Goal: Task Accomplishment & Management: Use online tool/utility

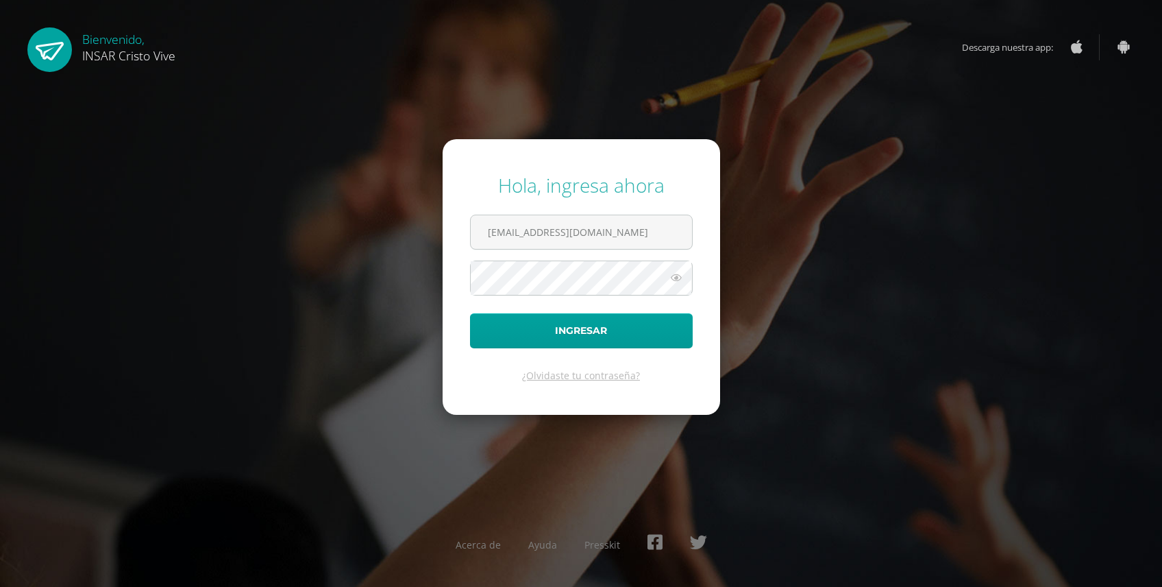
drag, startPoint x: 650, startPoint y: 236, endPoint x: 67, endPoint y: 163, distance: 587.9
click at [67, 163] on div "Hola, ingresa ahora jmoralesinfo@insarycristovive.edu.gt Ingresar ¿Olvidaste tu…" at bounding box center [581, 293] width 1173 height 265
type input "J"
type input "[EMAIL_ADDRESS][DOMAIN_NAME]"
click at [678, 271] on icon at bounding box center [677, 277] width 18 height 16
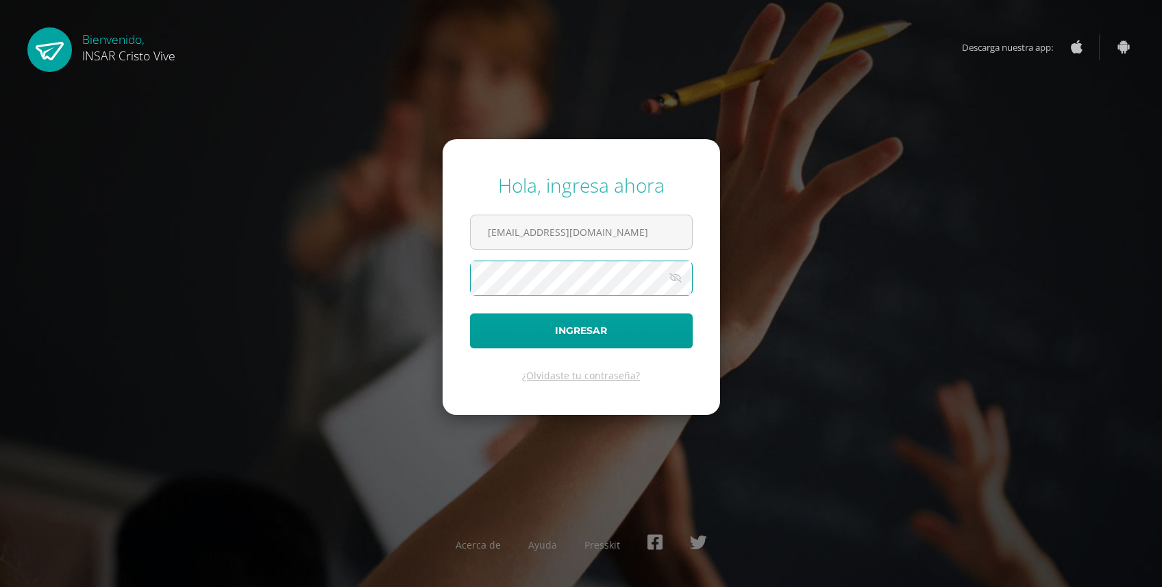
click at [62, 187] on div "Hola, ingresa ahora jramon@insarycristovive.edu.gt Ingresar ¿Olvidaste tu contr…" at bounding box center [581, 293] width 1173 height 265
click at [470, 313] on button "Ingresar" at bounding box center [581, 330] width 223 height 35
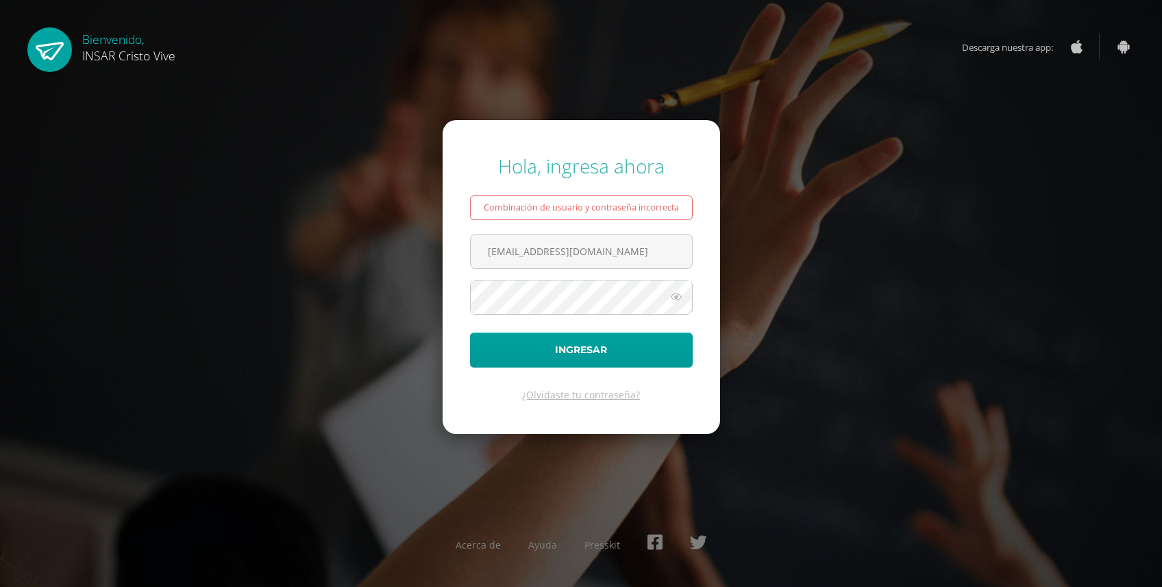
type input "[EMAIL_ADDRESS][DOMAIN_NAME]"
click at [672, 296] on icon at bounding box center [677, 297] width 18 height 16
click at [675, 293] on icon at bounding box center [675, 297] width 19 height 16
click at [676, 293] on icon at bounding box center [677, 297] width 18 height 16
click at [568, 351] on button "Ingresar" at bounding box center [581, 349] width 223 height 35
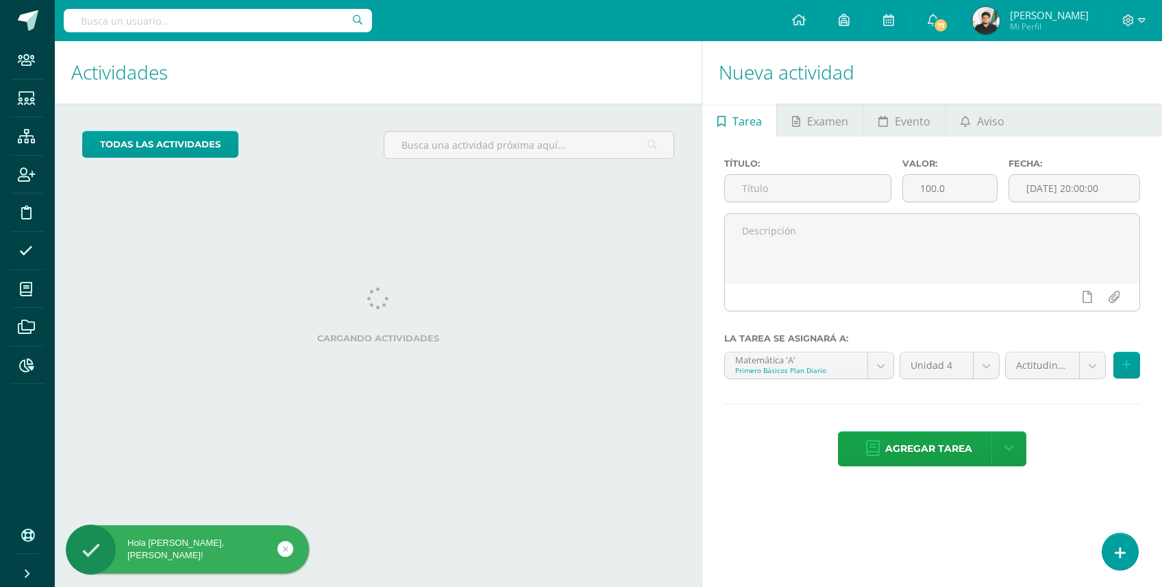
click at [253, 10] on input "text" at bounding box center [218, 20] width 308 height 23
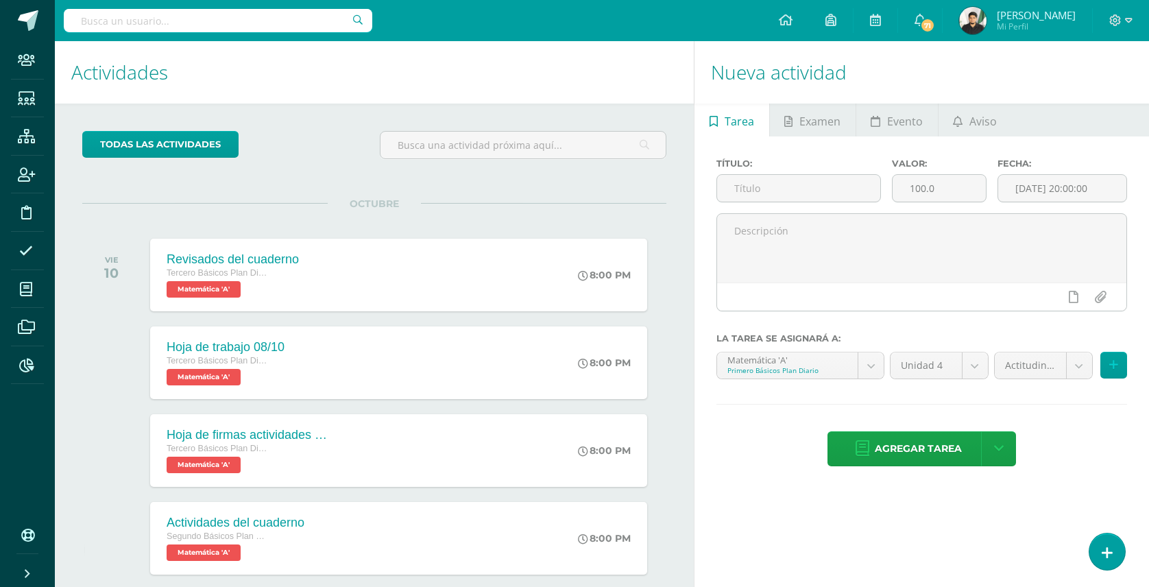
click at [233, 21] on input "text" at bounding box center [218, 20] width 308 height 23
type input "j"
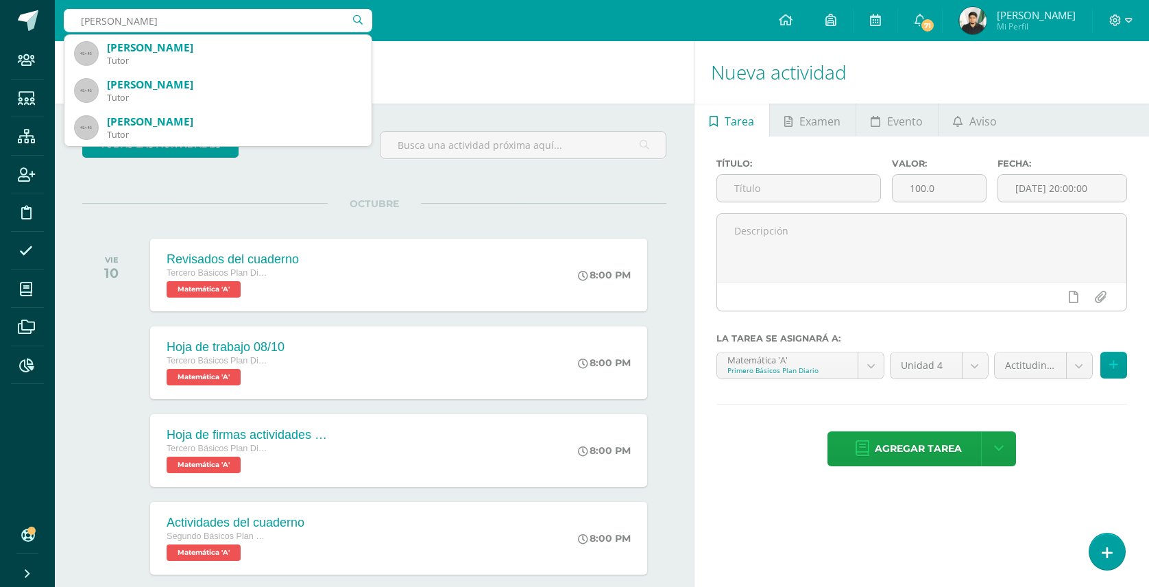
type input "juan carlos morales"
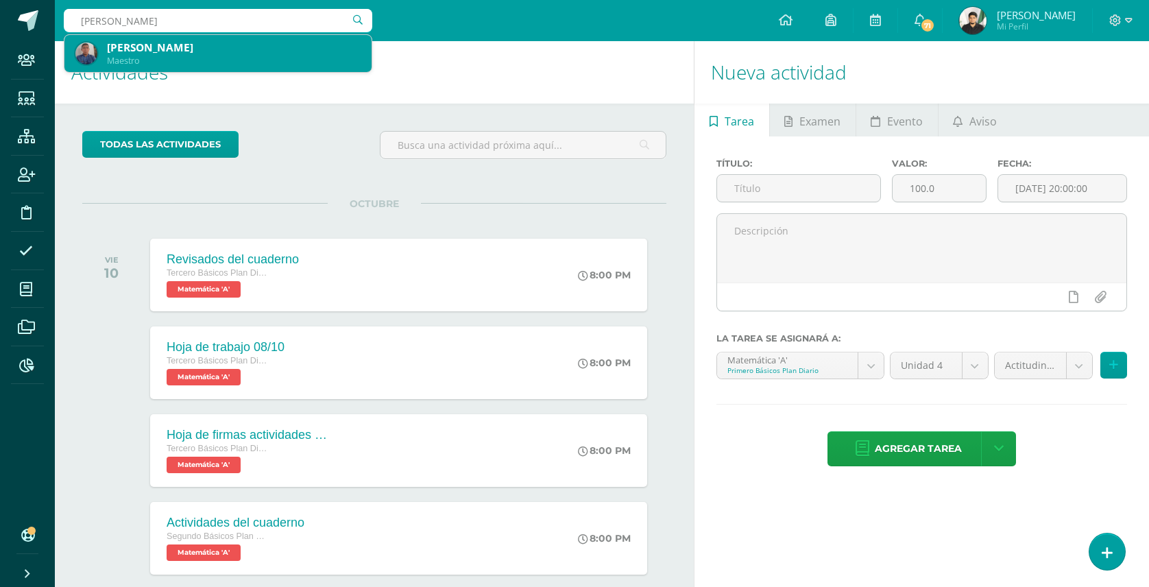
click at [167, 58] on div "Maestro" at bounding box center [234, 61] width 254 height 12
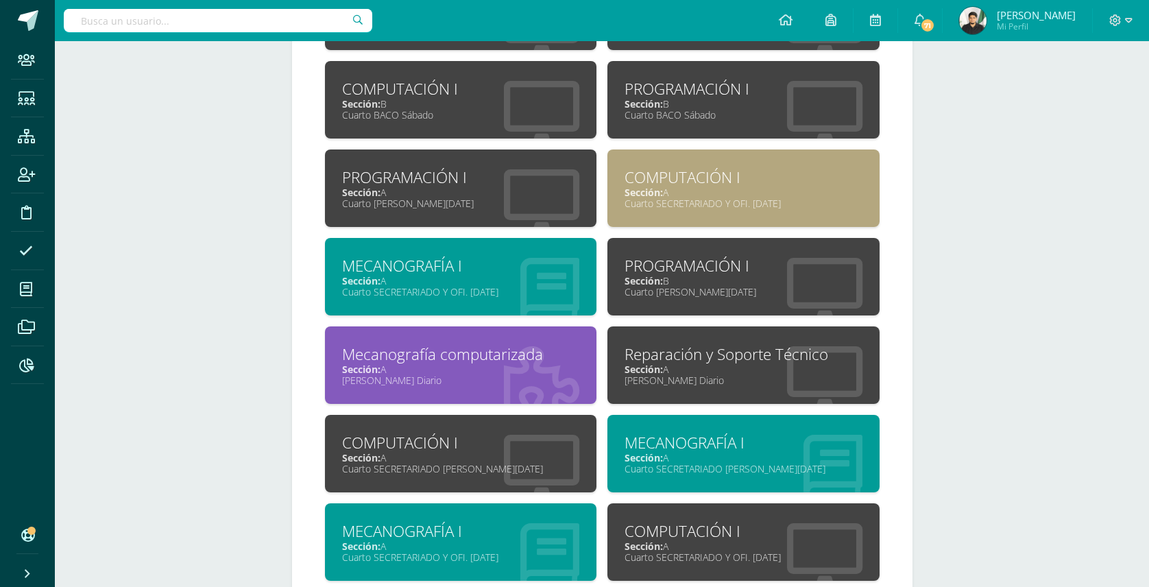
scroll to position [1291, 0]
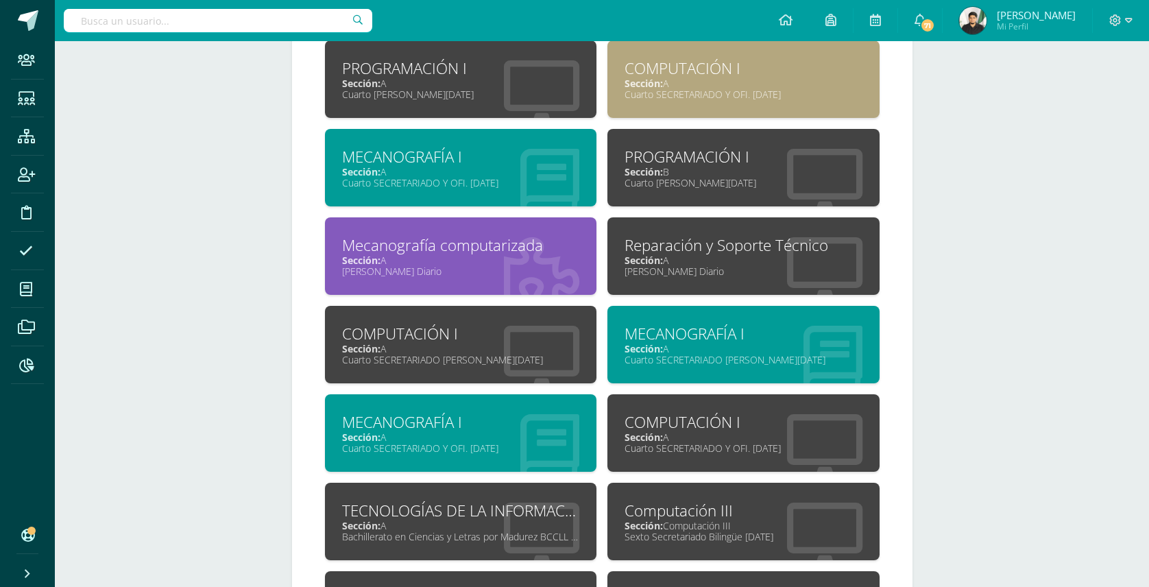
click at [455, 254] on div "Sección: A" at bounding box center [461, 260] width 238 height 13
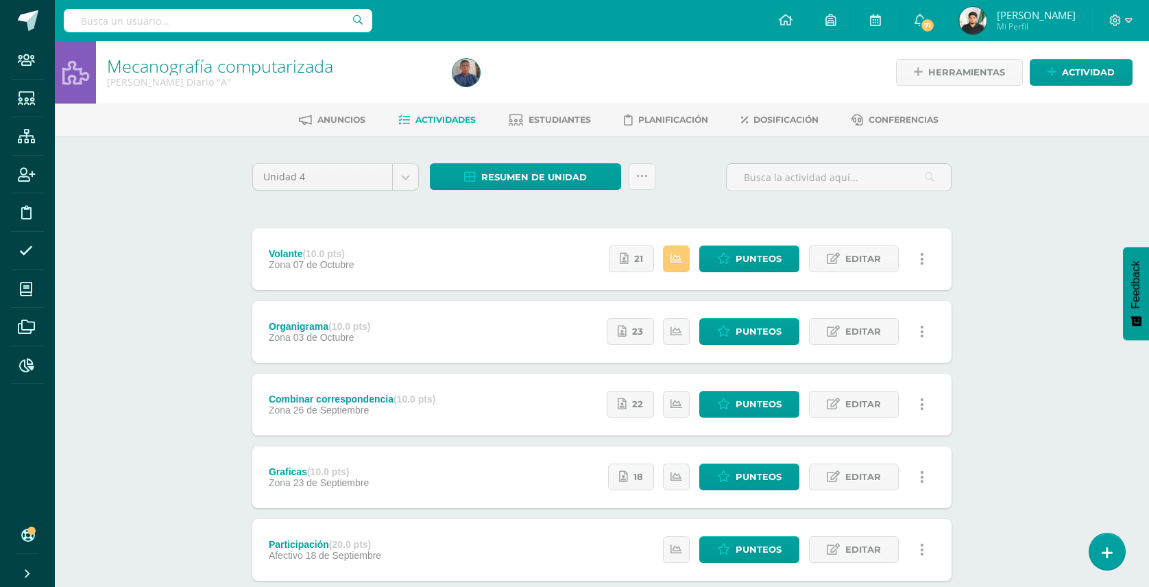
drag, startPoint x: 271, startPoint y: 19, endPoint x: 311, endPoint y: 18, distance: 39.8
click at [271, 19] on input "text" at bounding box center [218, 20] width 308 height 23
click at [469, 69] on img at bounding box center [465, 72] width 27 height 27
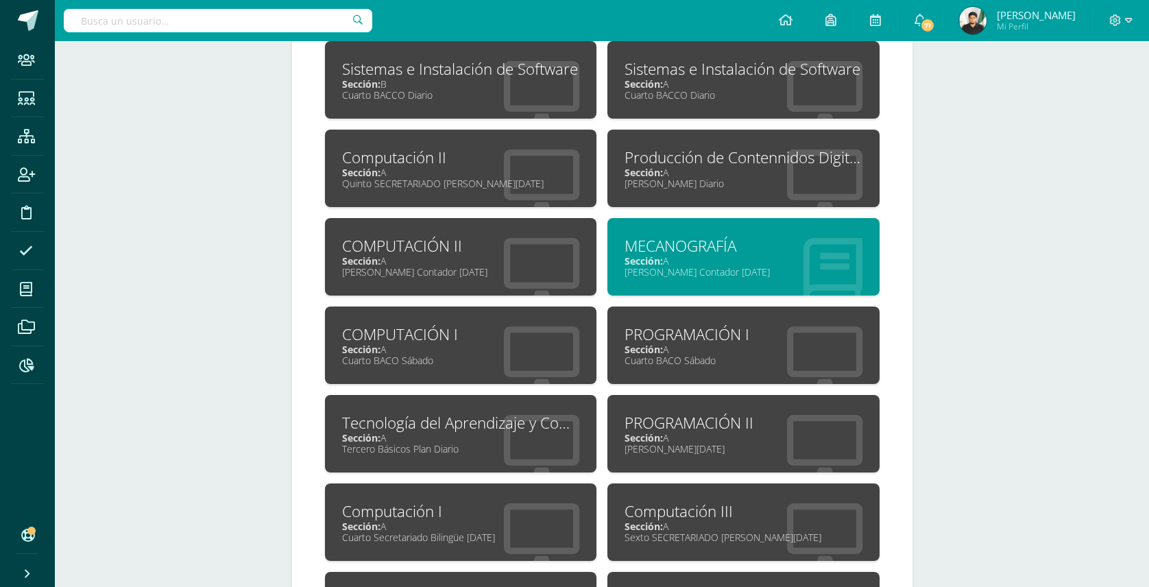
scroll to position [639, 0]
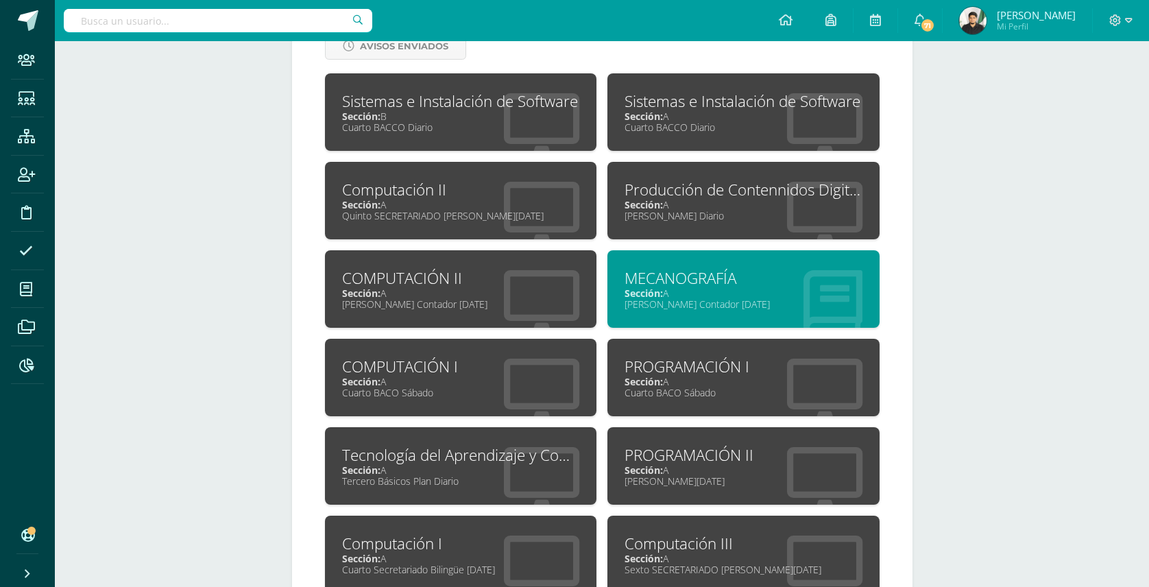
click at [683, 202] on div "Sección: A" at bounding box center [743, 204] width 238 height 13
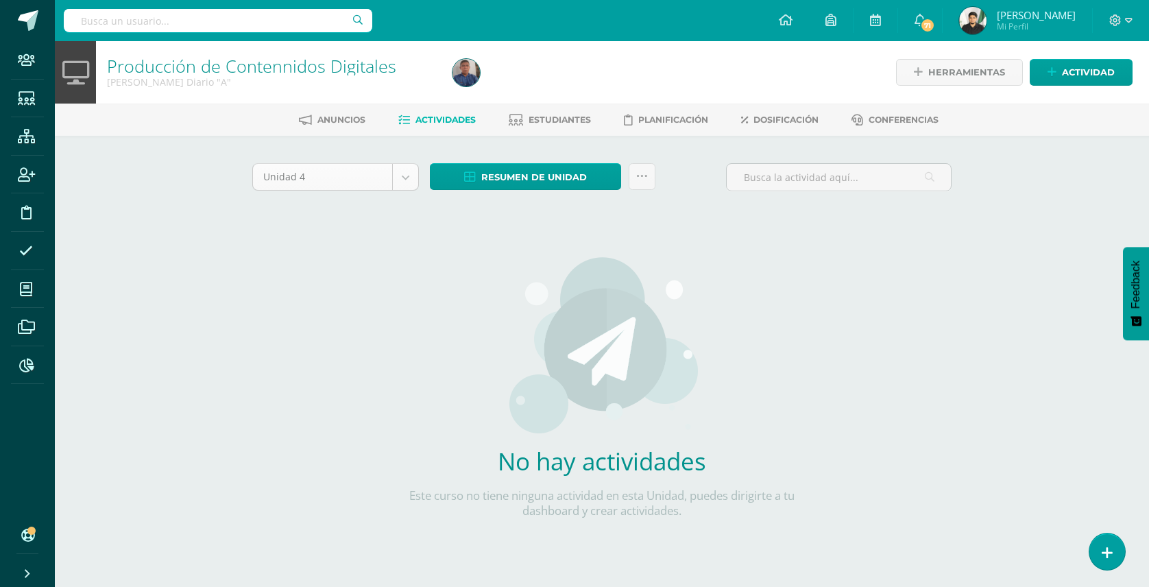
click at [403, 176] on body "Staff Estudiantes Estructura Inscripción Disciplina Asistencia Mis cursos Archi…" at bounding box center [574, 294] width 1149 height 589
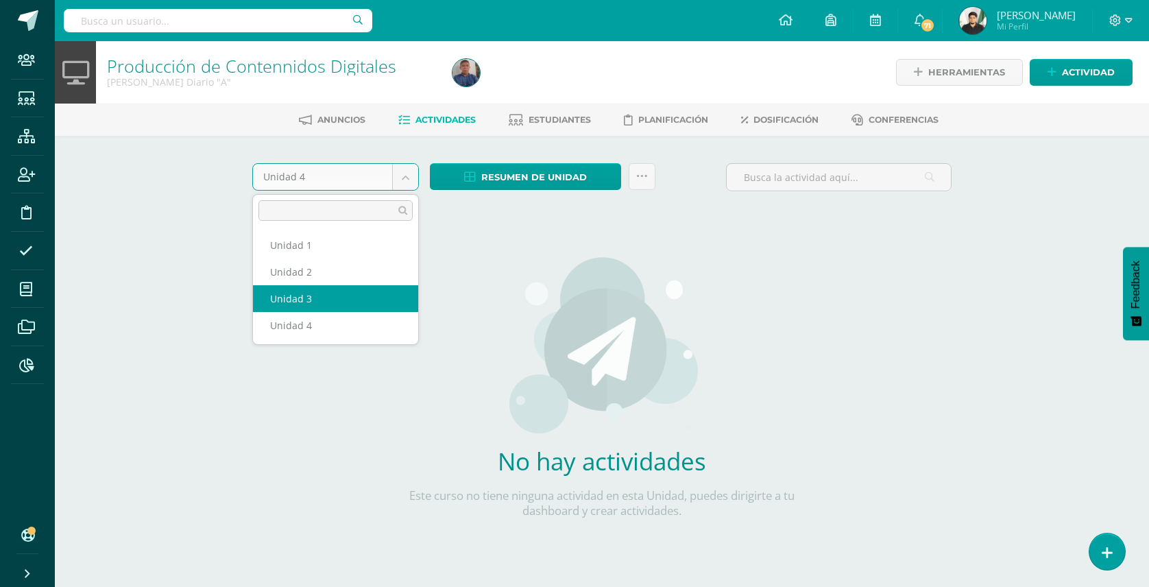
select select "Unidad 3"
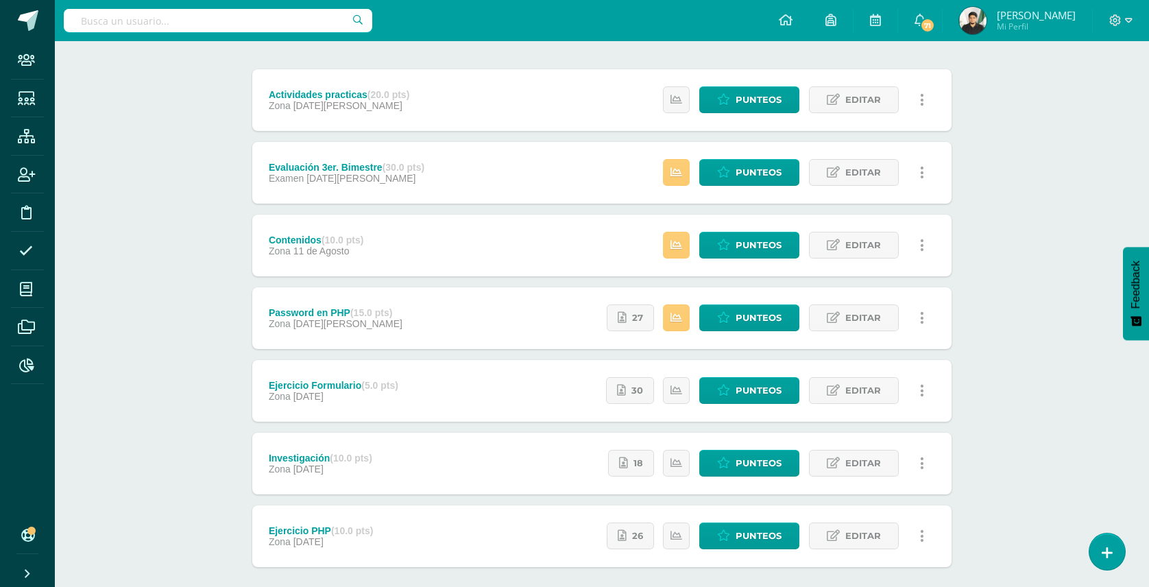
scroll to position [229, 0]
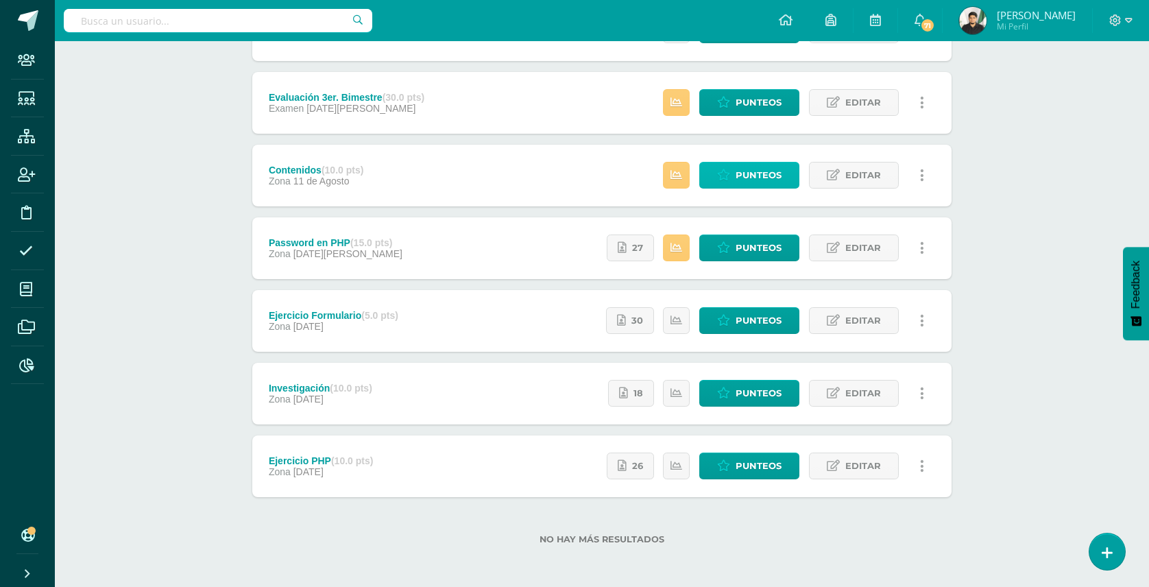
click at [760, 175] on span "Punteos" at bounding box center [758, 174] width 46 height 25
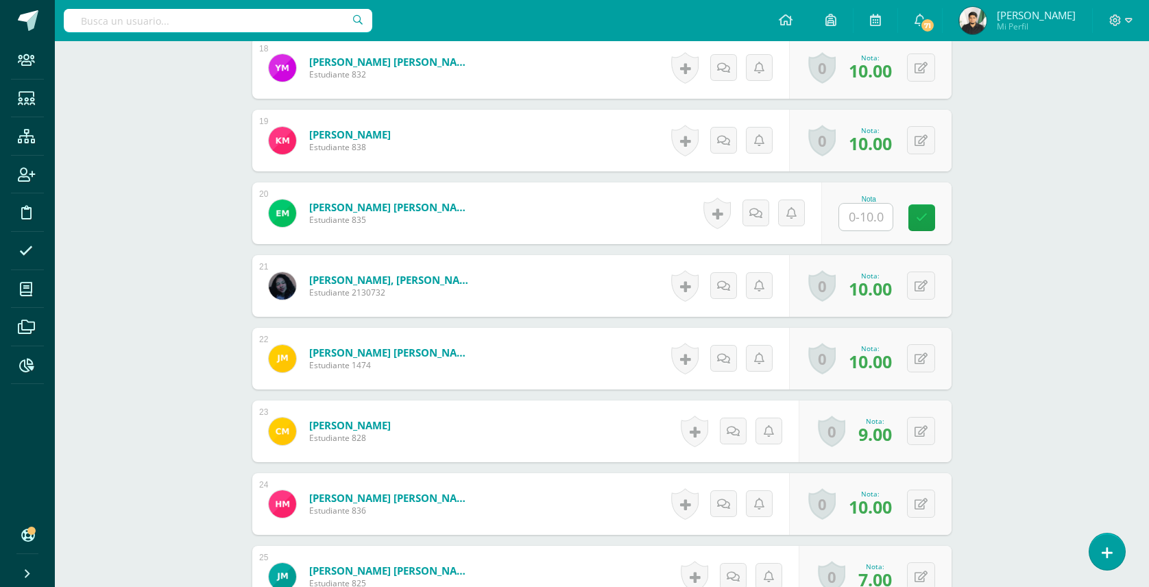
scroll to position [1648, 0]
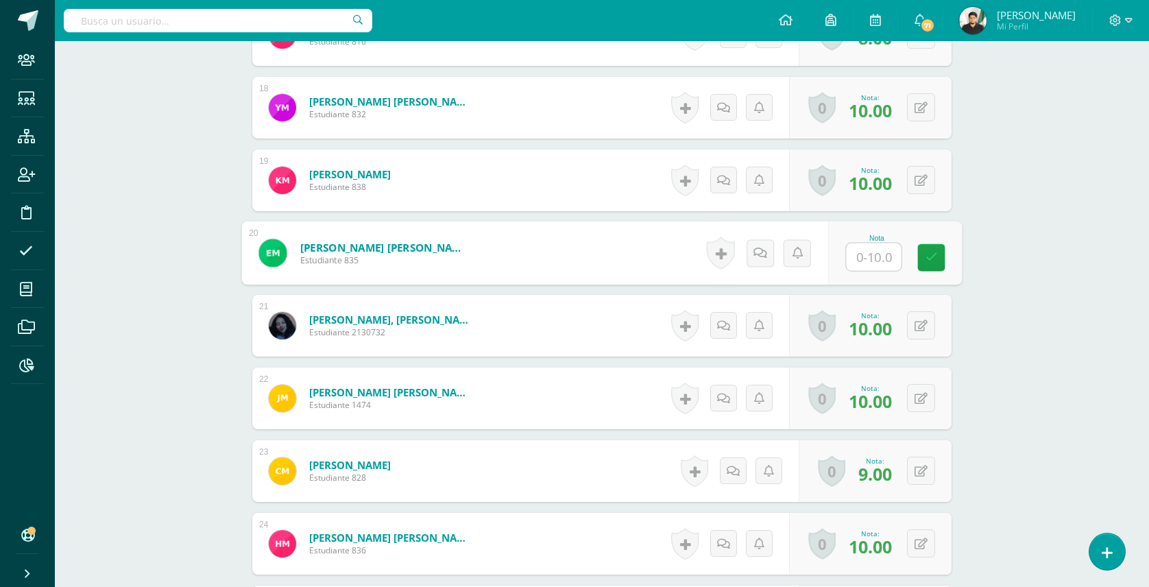
click at [870, 244] on input "text" at bounding box center [873, 256] width 55 height 27
type input "1"
type input "10"
click at [1035, 293] on div "Producción de Contennidos Digitales [PERSON_NAME] Diario "A" Herramientas Detal…" at bounding box center [602, 70] width 1094 height 3355
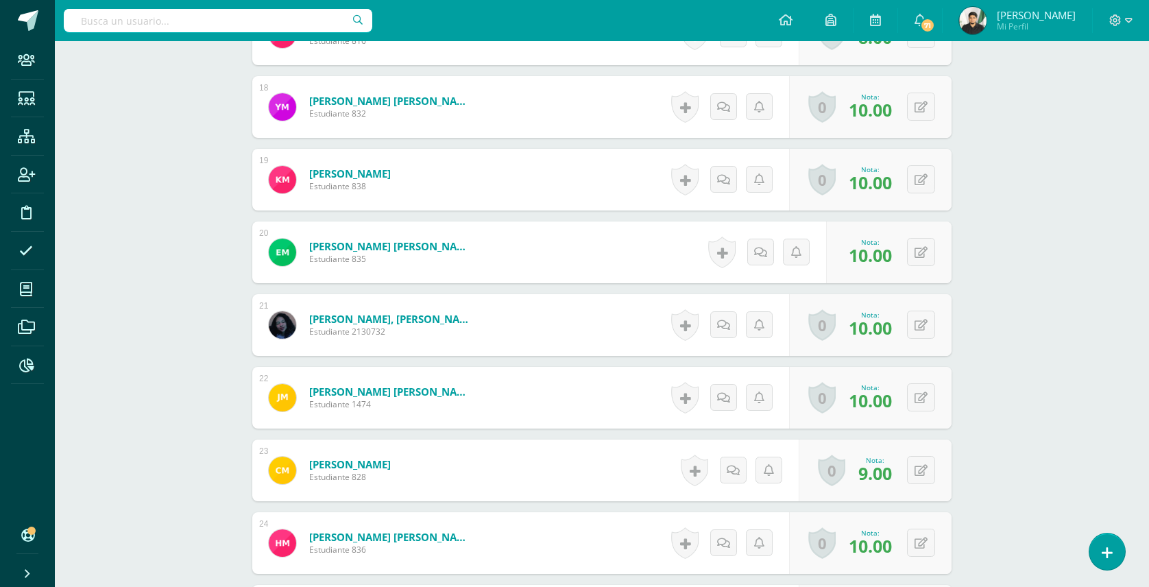
click at [1012, 269] on div "Producción de Contennidos Digitales [PERSON_NAME] Diario "A" Herramientas Detal…" at bounding box center [602, 70] width 1094 height 3355
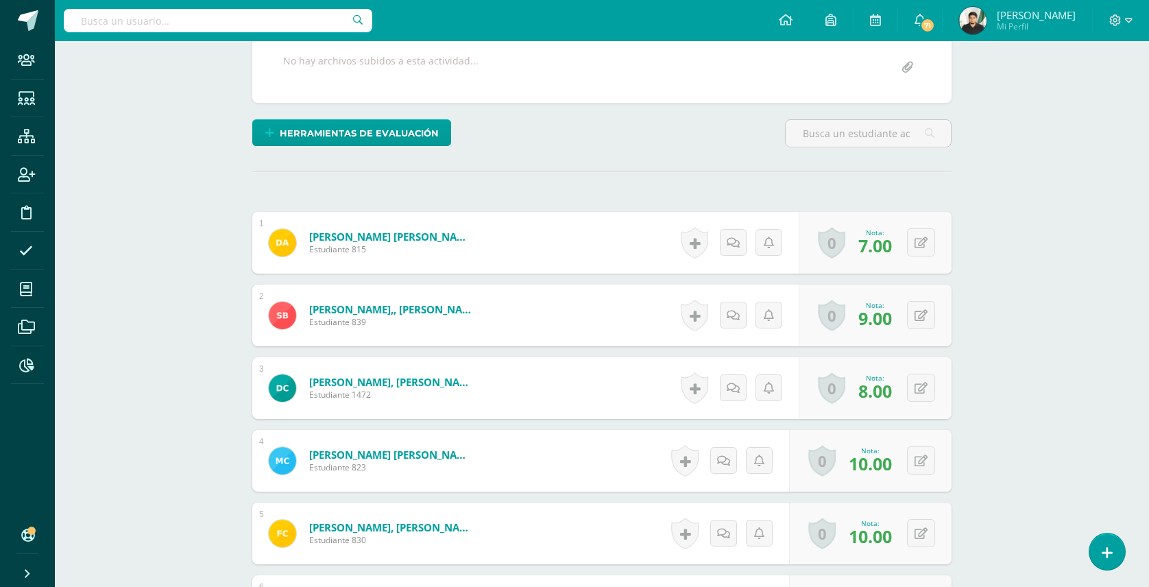
scroll to position [0, 0]
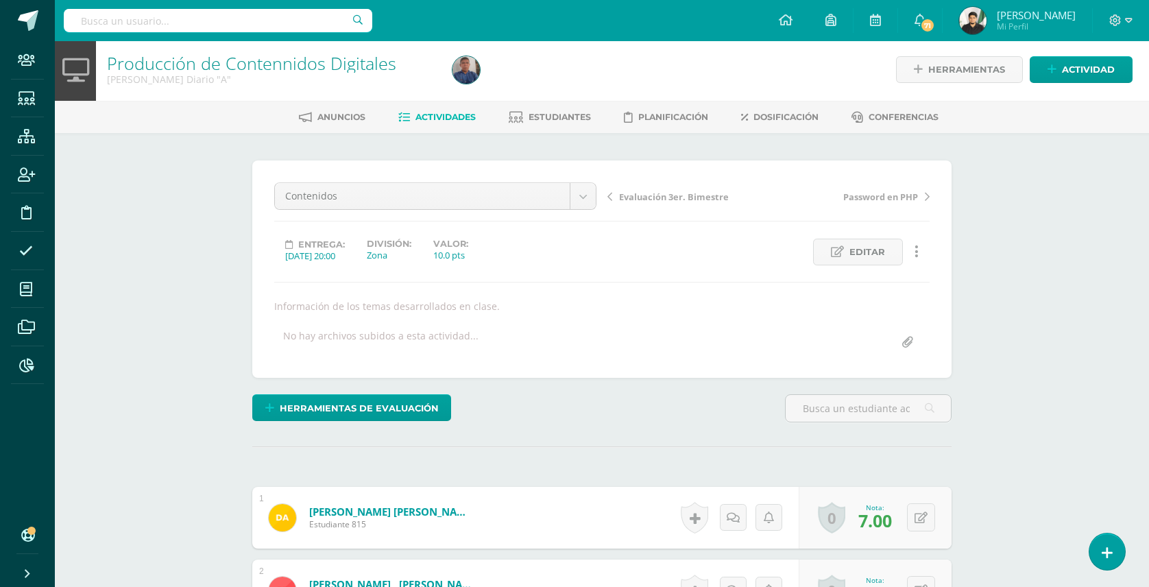
scroll to position [3, 0]
